Goal: Task Accomplishment & Management: Use online tool/utility

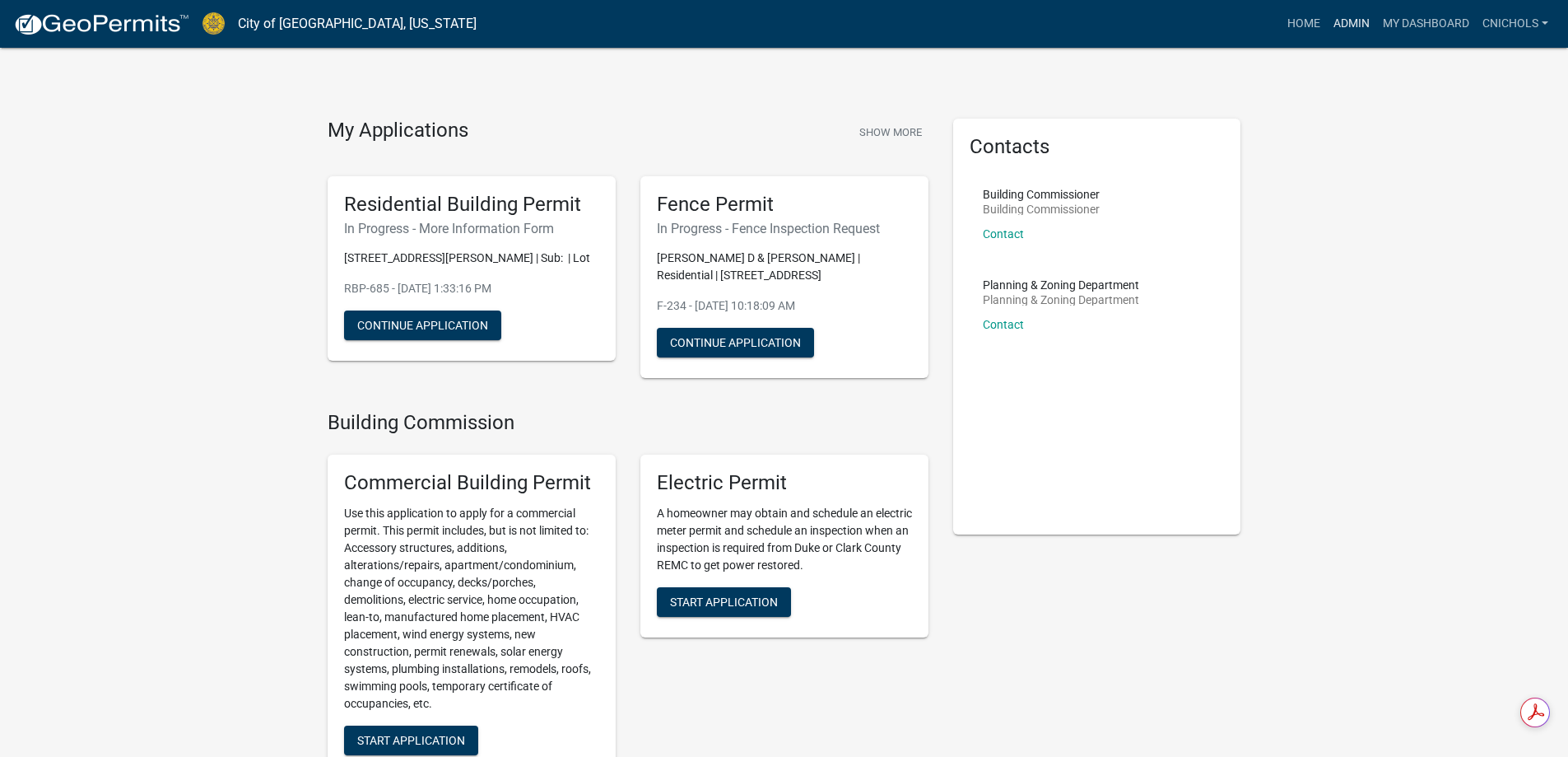
click at [1349, 19] on link "Admin" at bounding box center [1352, 24] width 49 height 32
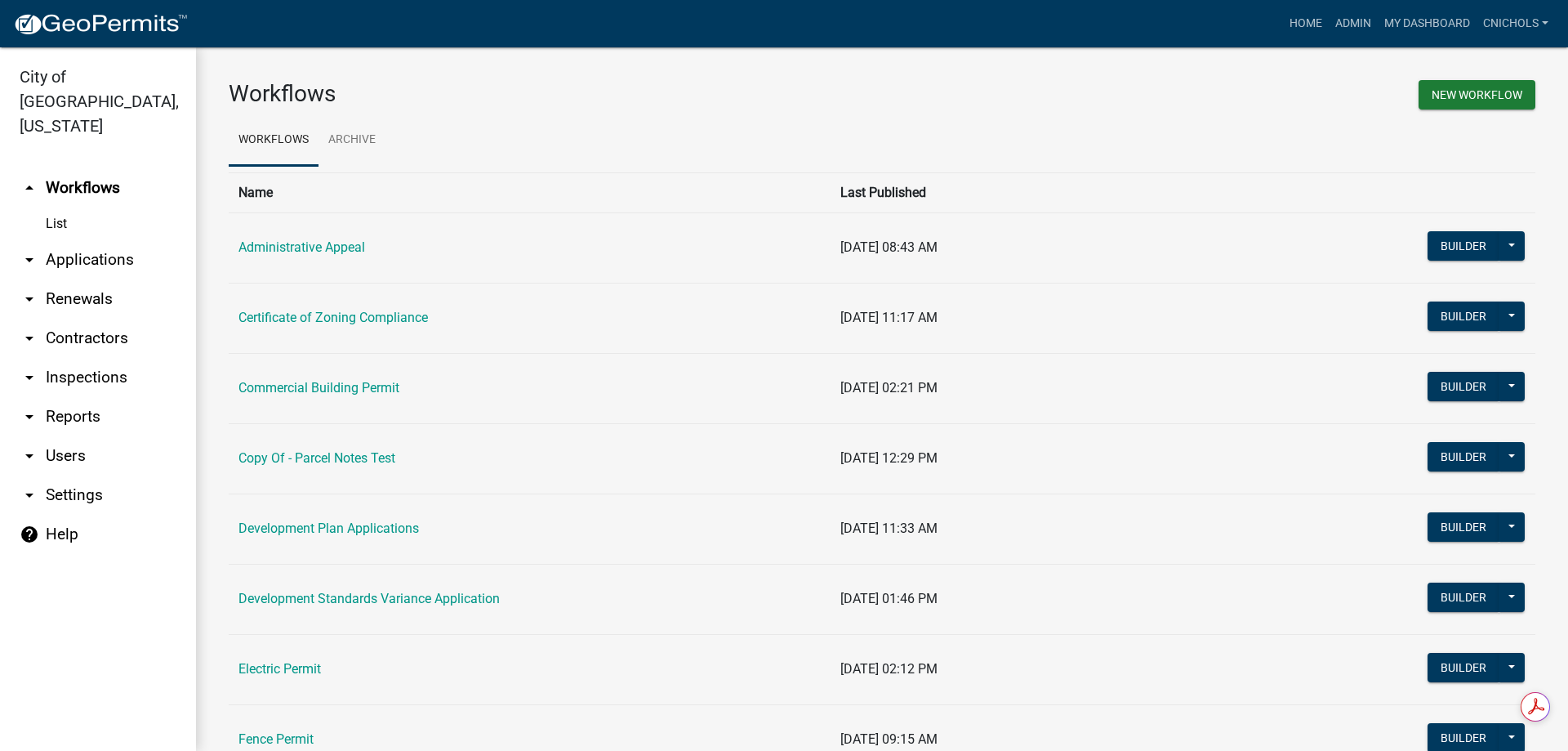
click at [69, 240] on link "arrow_drop_down Applications" at bounding box center [98, 260] width 196 height 39
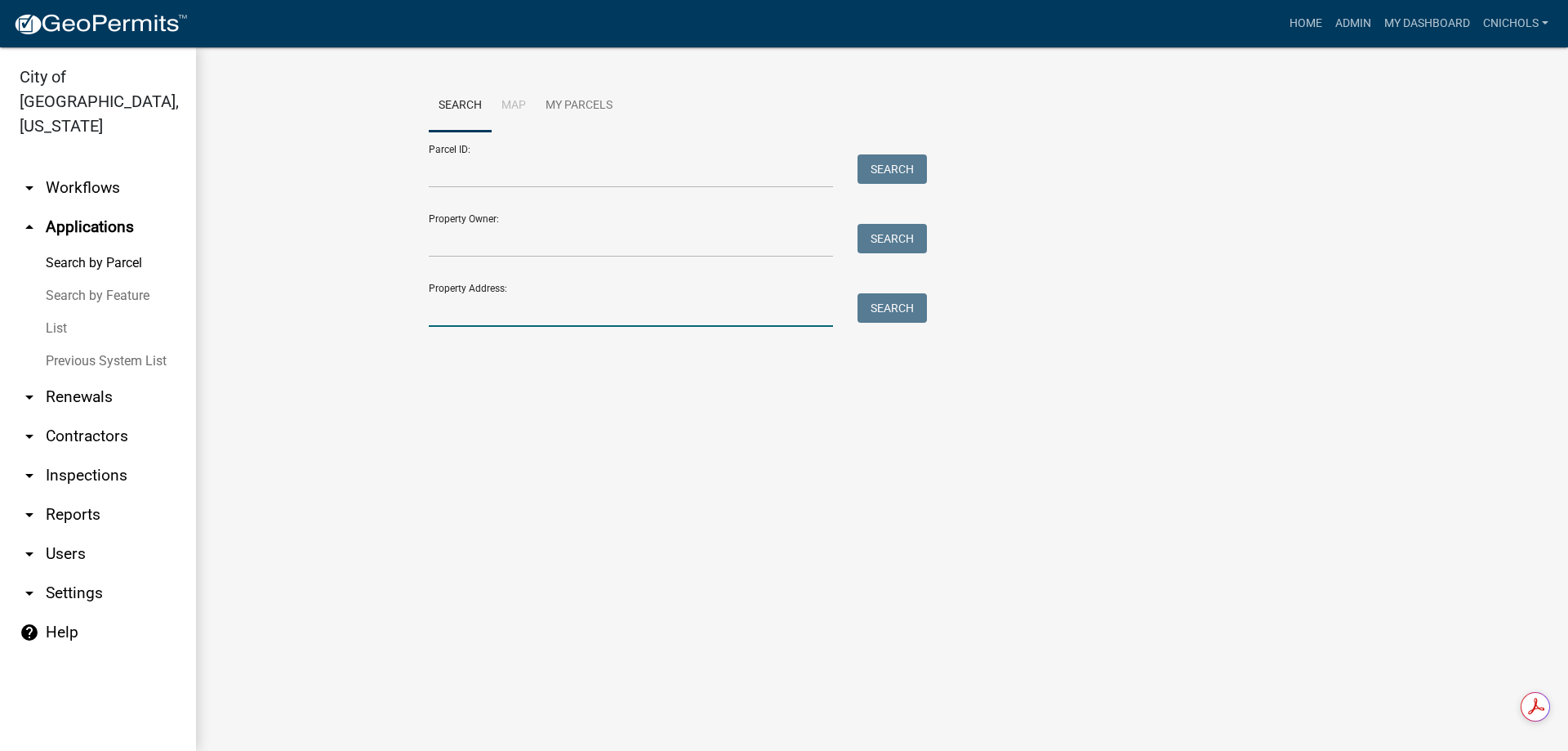
click at [449, 316] on input "Property Address:" at bounding box center [631, 310] width 405 height 34
type input "3102 slon"
click at [896, 307] on button "Search" at bounding box center [893, 308] width 69 height 30
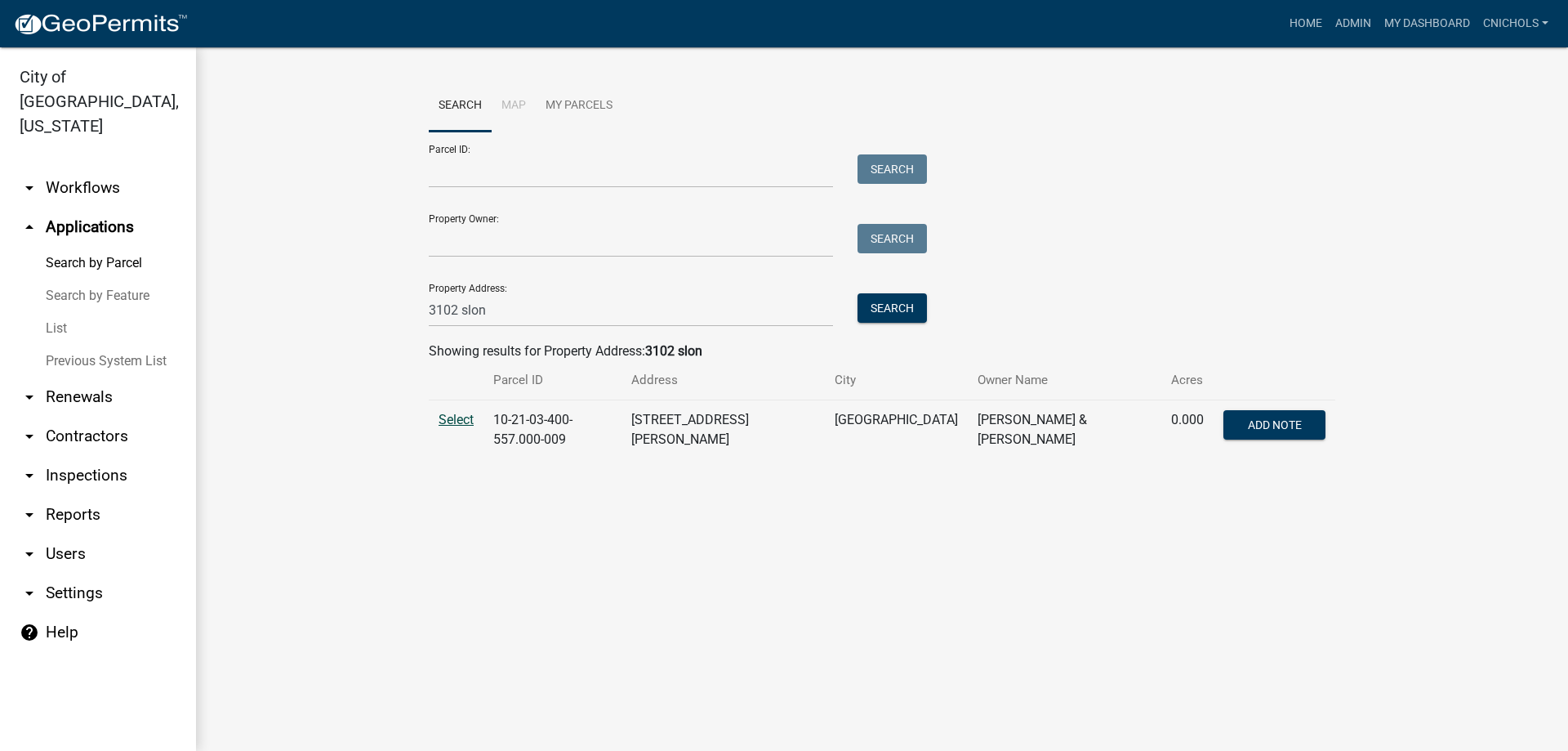
click at [447, 418] on span "Select" at bounding box center [456, 419] width 35 height 16
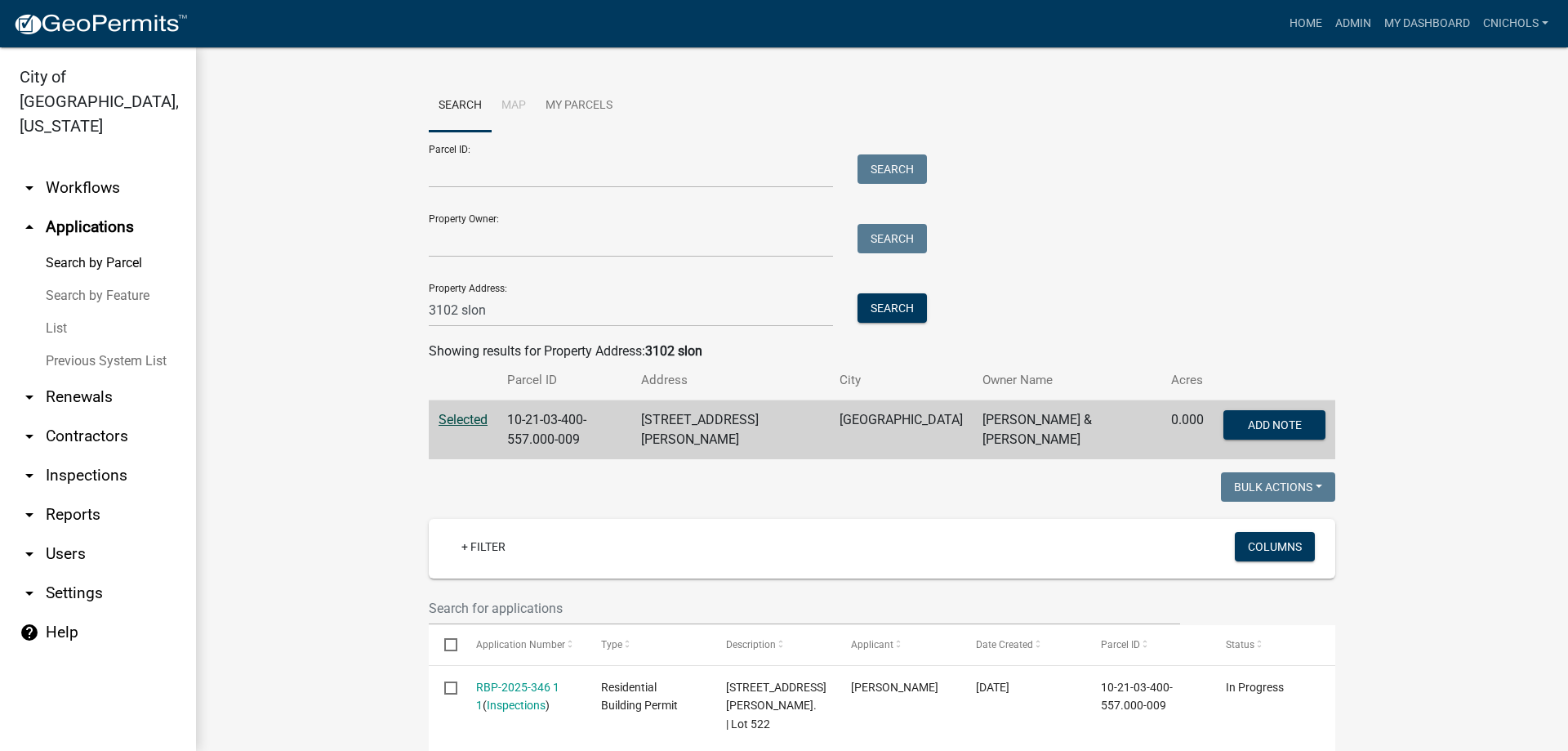
scroll to position [245, 0]
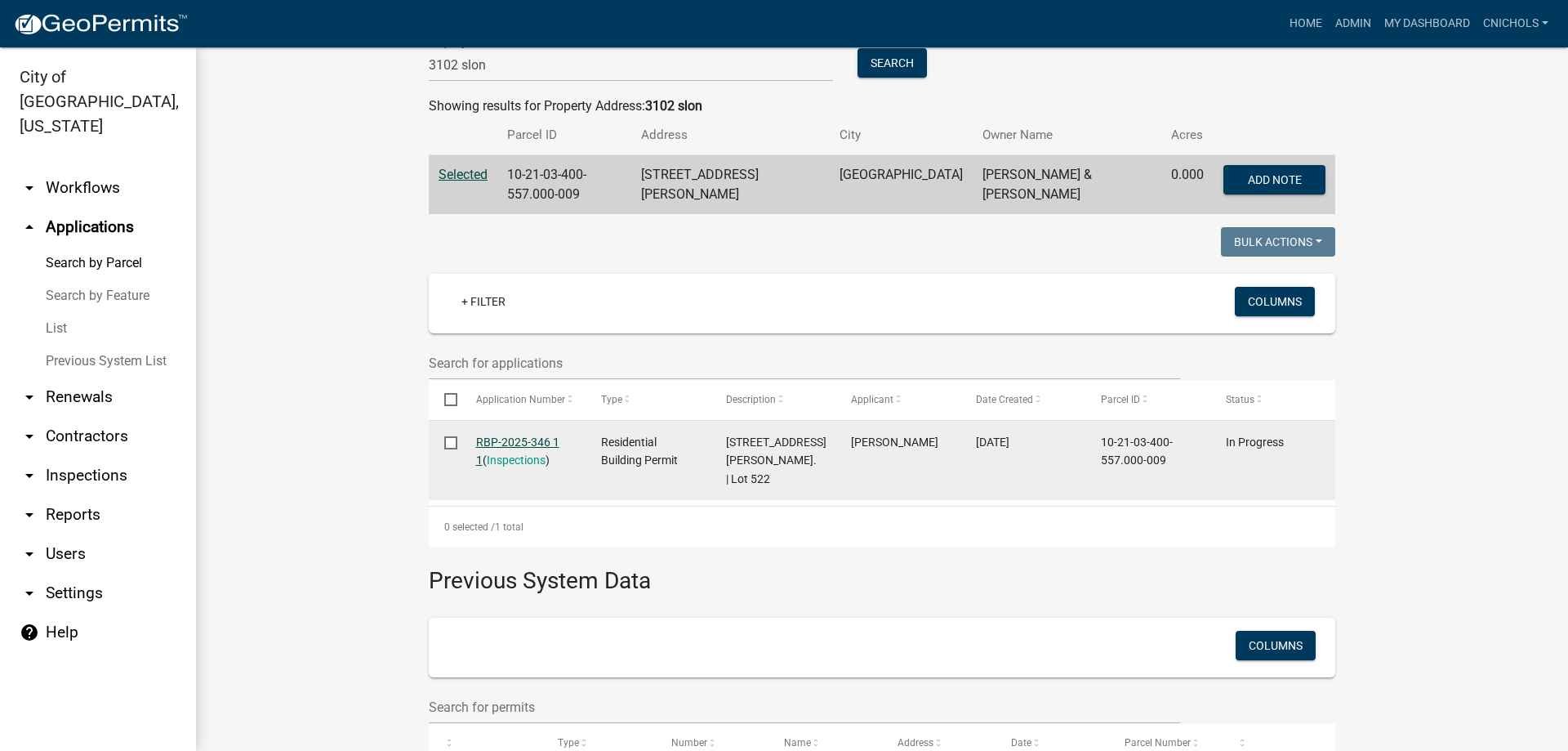
click at [497, 435] on link "RBP-2025-346 1 1" at bounding box center [518, 451] width 83 height 32
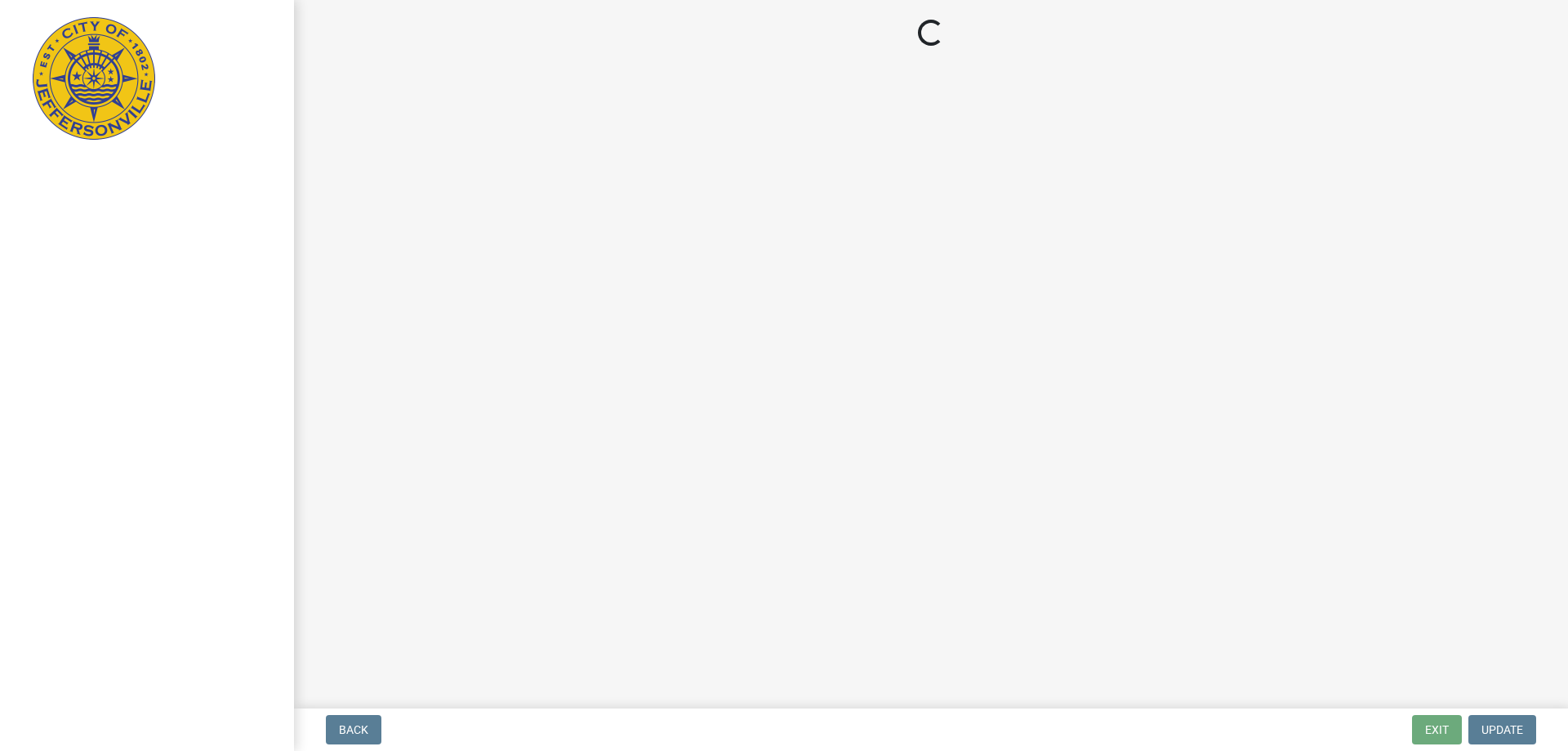
select select "3: 3"
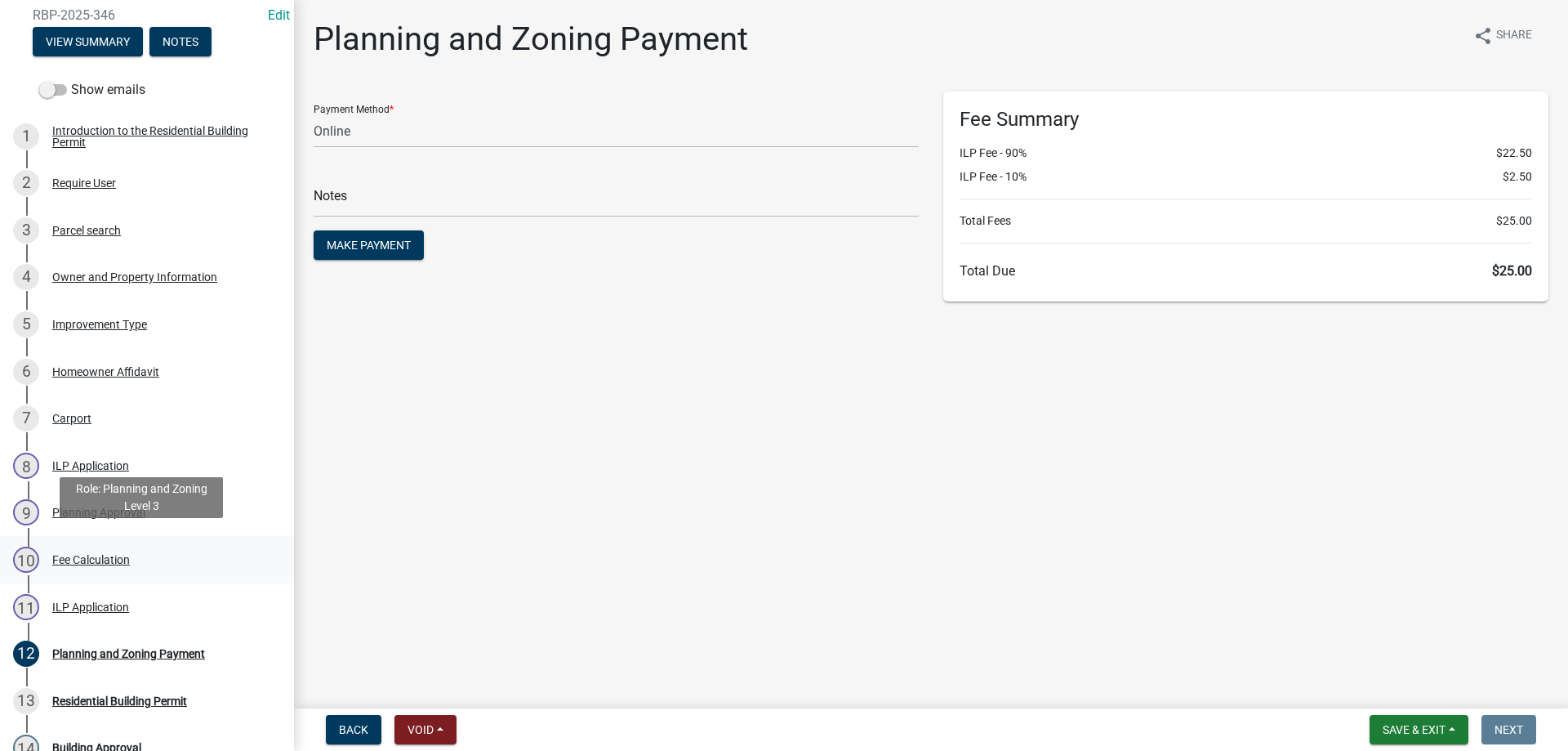
scroll to position [326, 0]
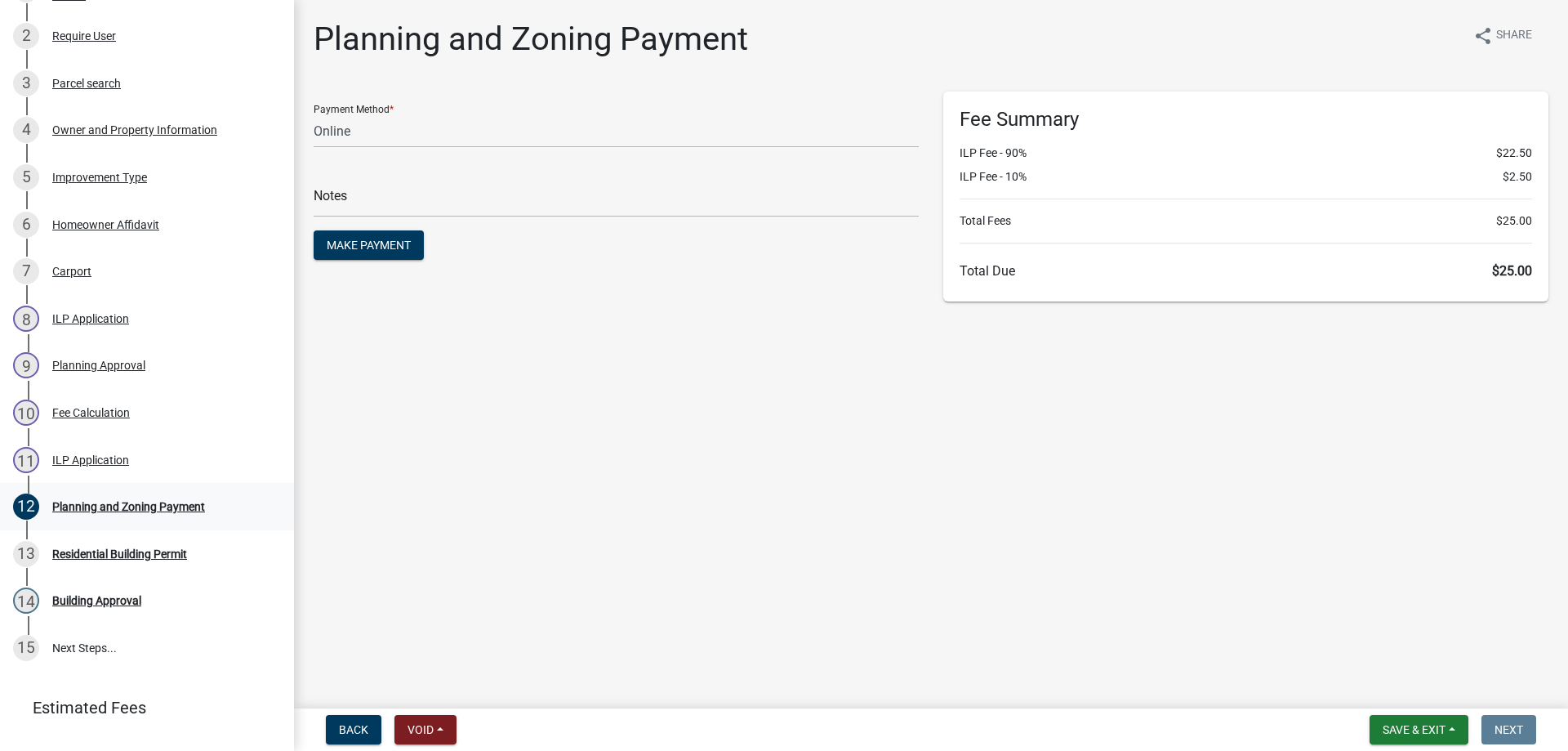
click at [106, 501] on div "Planning and Zoning Payment" at bounding box center [128, 506] width 153 height 11
click at [91, 504] on div "Planning and Zoning Payment" at bounding box center [128, 506] width 153 height 11
click at [382, 244] on span "Make Payment" at bounding box center [368, 245] width 84 height 13
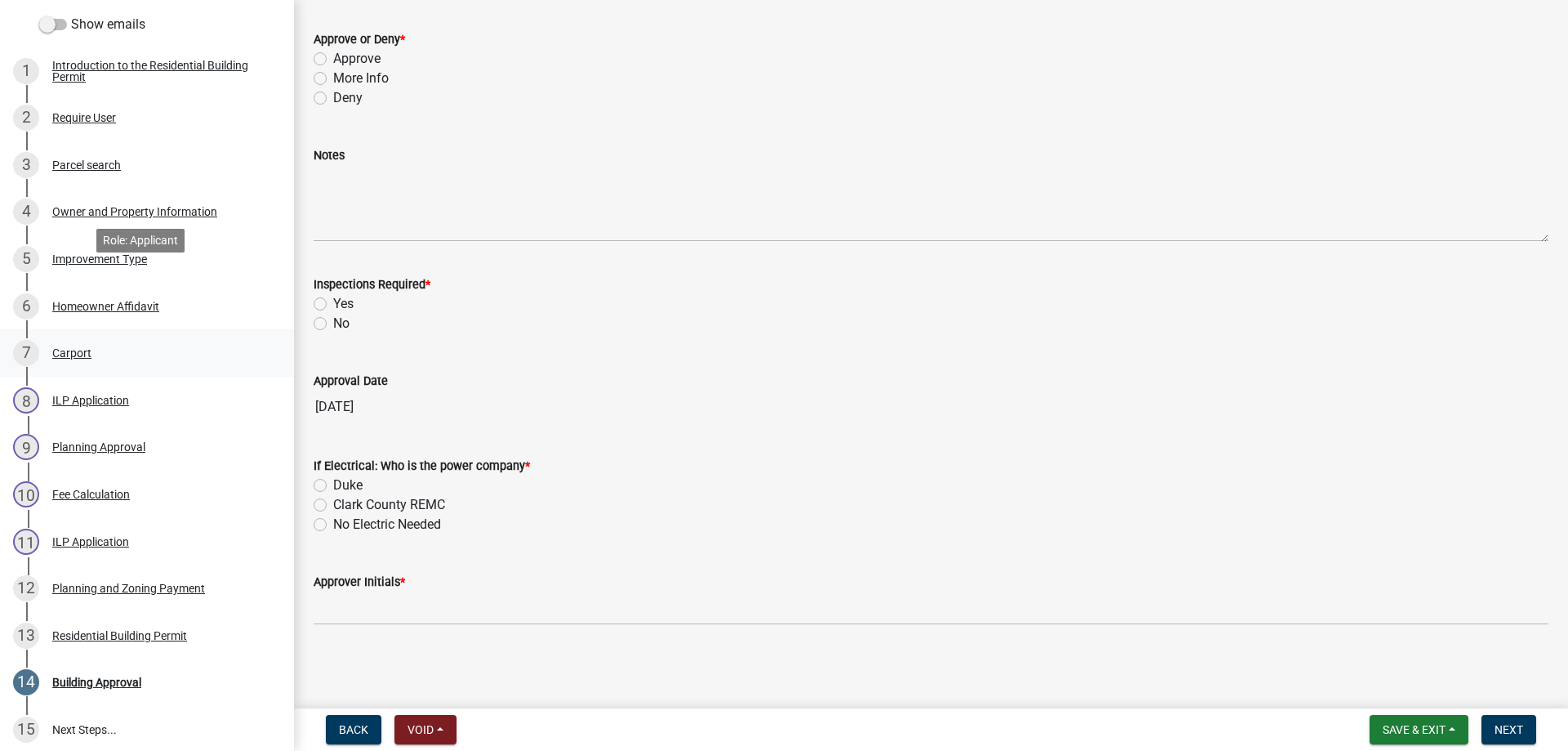
scroll to position [408, 0]
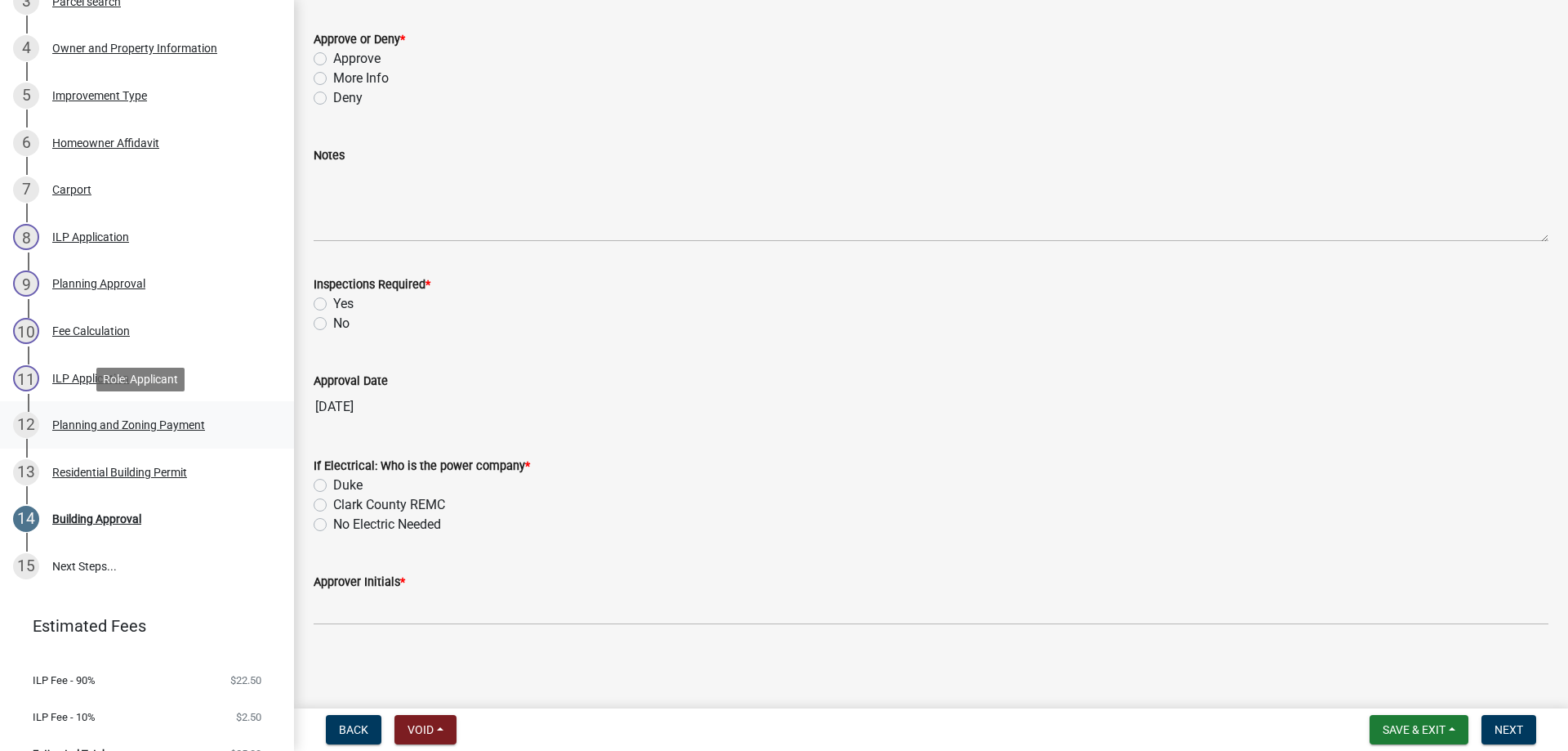
drag, startPoint x: 77, startPoint y: 421, endPoint x: 400, endPoint y: 382, distance: 325.3
click at [78, 420] on div "Planning and Zoning Payment" at bounding box center [128, 425] width 153 height 11
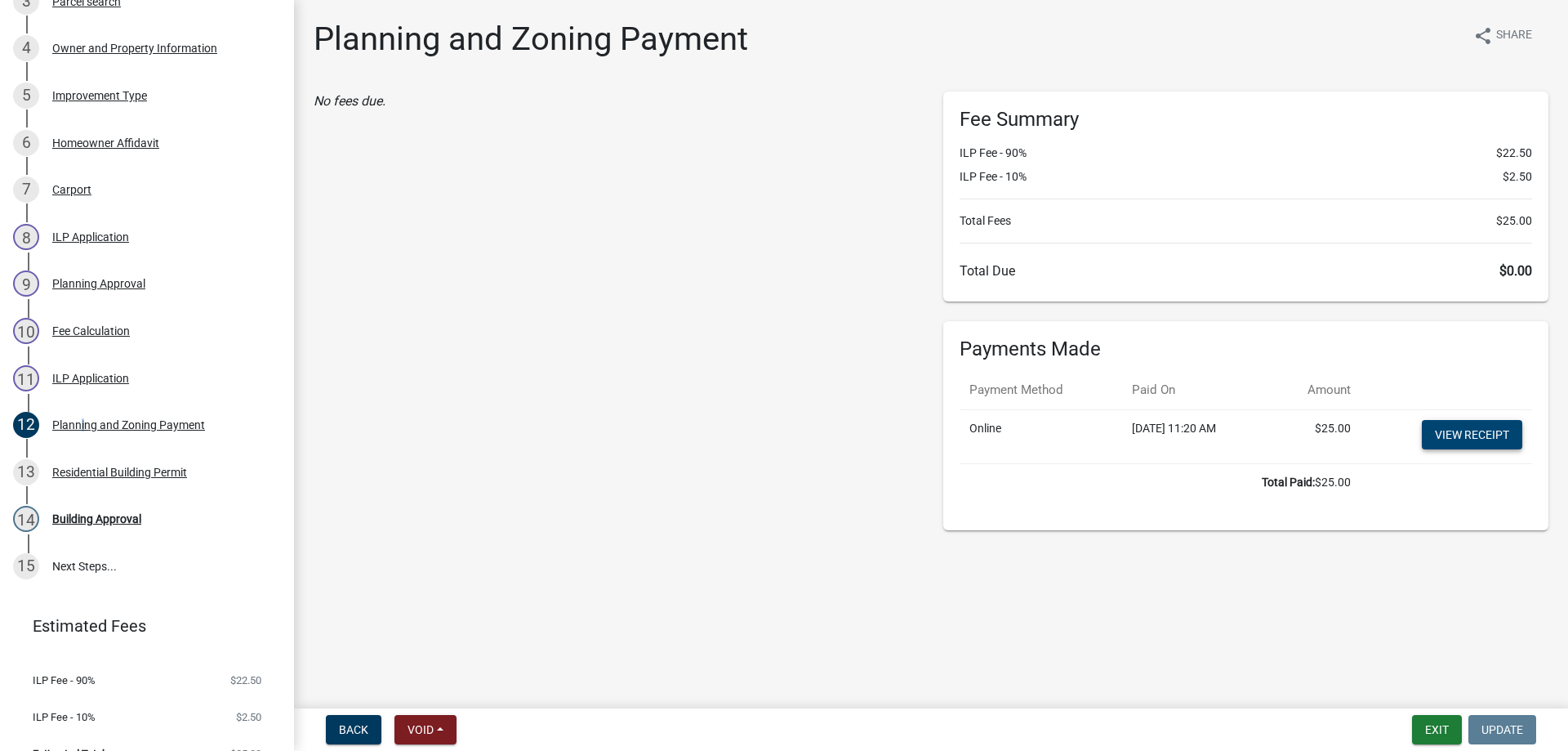
click at [1443, 431] on link "View receipt" at bounding box center [1472, 435] width 101 height 30
click at [1439, 734] on button "Exit" at bounding box center [1437, 729] width 49 height 30
